Goal: Task Accomplishment & Management: Complete application form

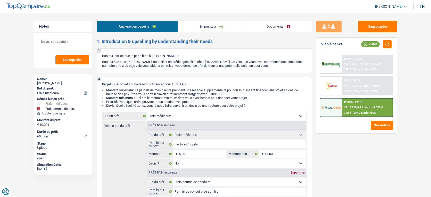
select select "medical"
select select "drivingLicense"
select select "60"
select select "medical"
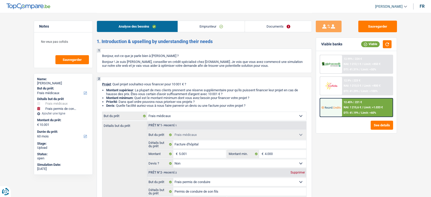
select select "medical"
select select "false"
select select "drivingLicense"
select select "false"
select select "60"
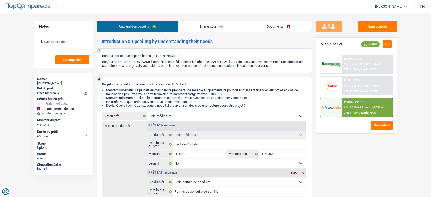
select select "mutuality"
select select "mutualityIndemnity"
select select "rents"
select select "medical"
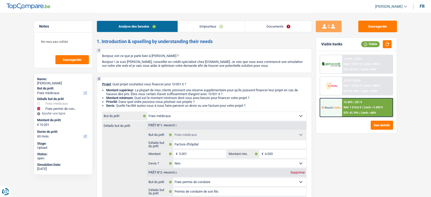
select select "false"
select select "drivingLicense"
select select "false"
select select "60"
drag, startPoint x: 0, startPoint y: 0, endPoint x: 289, endPoint y: 30, distance: 290.3
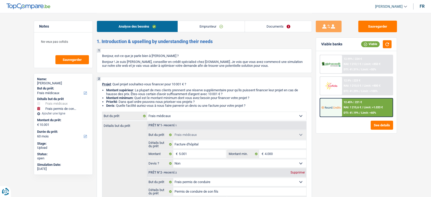
click at [289, 30] on link "Documents" at bounding box center [278, 26] width 67 height 11
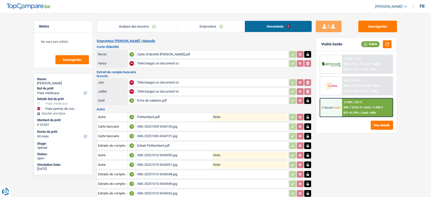
click at [165, 25] on link "Analyse des besoins" at bounding box center [137, 26] width 81 height 11
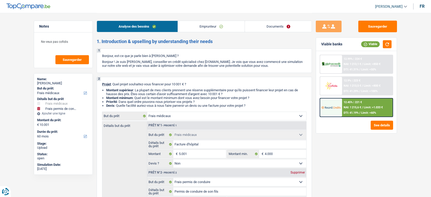
click at [281, 29] on link "Documents" at bounding box center [278, 26] width 67 height 11
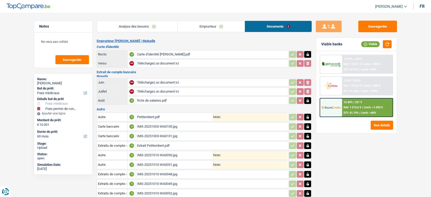
click at [220, 53] on div "Carte d’identité [PERSON_NAME].pdf" at bounding box center [212, 55] width 150 height 8
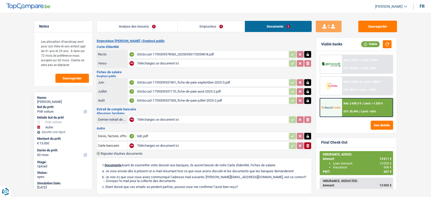
select select "car"
select select "other"
select select "60"
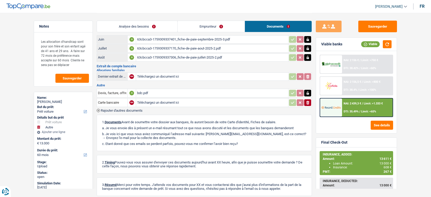
scroll to position [45, 0]
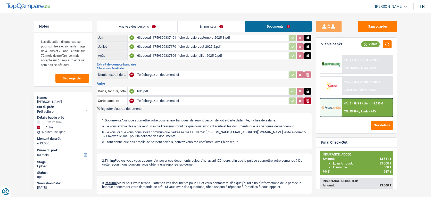
click at [143, 107] on span "Rajouter d'autres documents" at bounding box center [122, 108] width 42 height 3
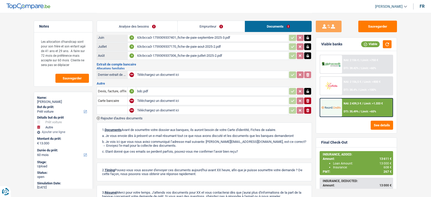
click at [155, 109] on input "Téléchargez un document ici" at bounding box center [212, 111] width 150 height 8
type input "C:\fakepath\DONNAY Myriam-composition de ménage .pdf"
click at [106, 110] on input "text" at bounding box center [112, 110] width 28 height 8
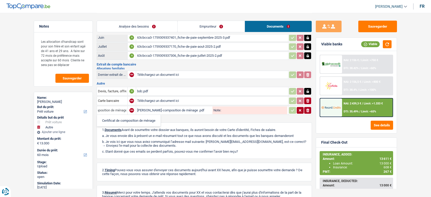
scroll to position [0, 8]
click at [226, 112] on input "Note:" at bounding box center [254, 111] width 66 height 8
click at [118, 109] on input "Composition de ménage" at bounding box center [112, 110] width 28 height 8
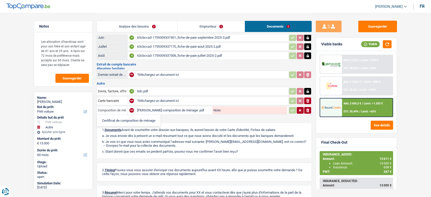
click at [118, 109] on input "Composition de ménage" at bounding box center [112, 110] width 28 height 8
type input "autr"
click at [120, 118] on li "Autre" at bounding box center [126, 120] width 53 height 6
click at [235, 108] on input "Note:" at bounding box center [254, 111] width 66 height 8
type input "Composition de ménage"
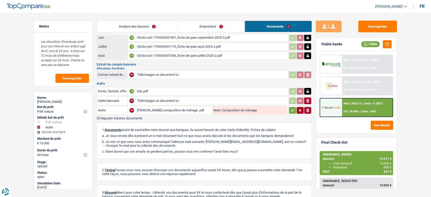
click at [293, 110] on icon "button" at bounding box center [293, 110] width 4 height 5
click at [266, 109] on input "Note:" at bounding box center [254, 111] width 66 height 8
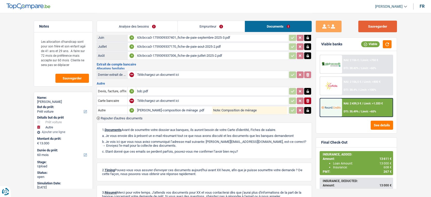
type input "Composition de ménage"
click at [383, 29] on button "Sauvegarder" at bounding box center [378, 27] width 39 height 12
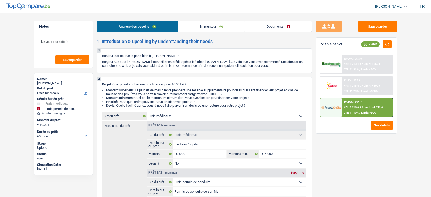
select select "medical"
select select "drivingLicense"
select select "60"
select select "medical"
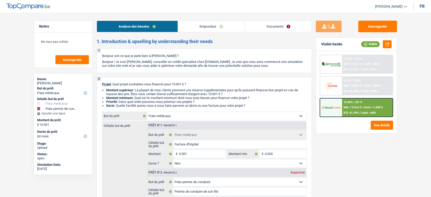
select select "medical"
select select "false"
select select "drivingLicense"
select select "false"
select select "60"
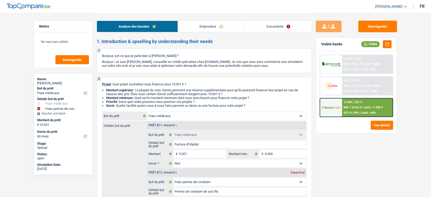
select select "mutuality"
select select "mutualityIndemnity"
select select "rents"
select select "medical"
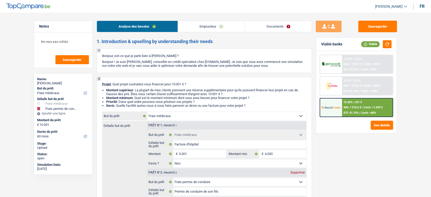
select select "false"
select select "drivingLicense"
select select "false"
select select "60"
drag, startPoint x: 0, startPoint y: 0, endPoint x: 290, endPoint y: 25, distance: 290.9
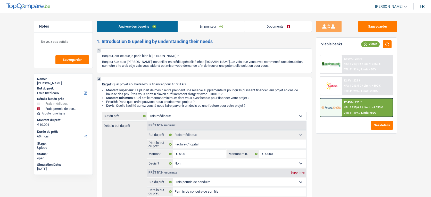
click at [290, 25] on link "Documents" at bounding box center [278, 26] width 67 height 11
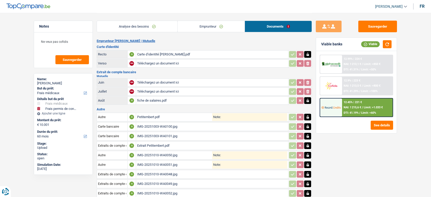
scroll to position [120, 0]
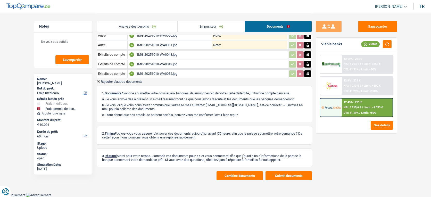
click at [120, 80] on span "Rajouter d'autres documents" at bounding box center [122, 81] width 42 height 3
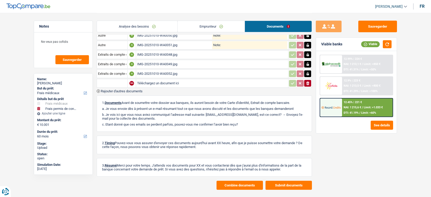
click at [155, 82] on input "Téléchargez un document ici" at bounding box center [212, 83] width 150 height 8
type input "C:\fakepath\Carte d’identité Sabah.pdf"
click at [233, 83] on input "Note:" at bounding box center [254, 83] width 66 height 8
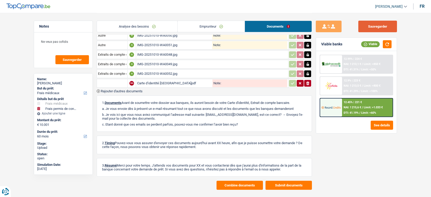
click at [374, 28] on button "Sauvegarder" at bounding box center [378, 27] width 39 height 12
click at [374, 25] on button "Sauvegarder" at bounding box center [378, 27] width 39 height 12
